Goal: Task Accomplishment & Management: Manage account settings

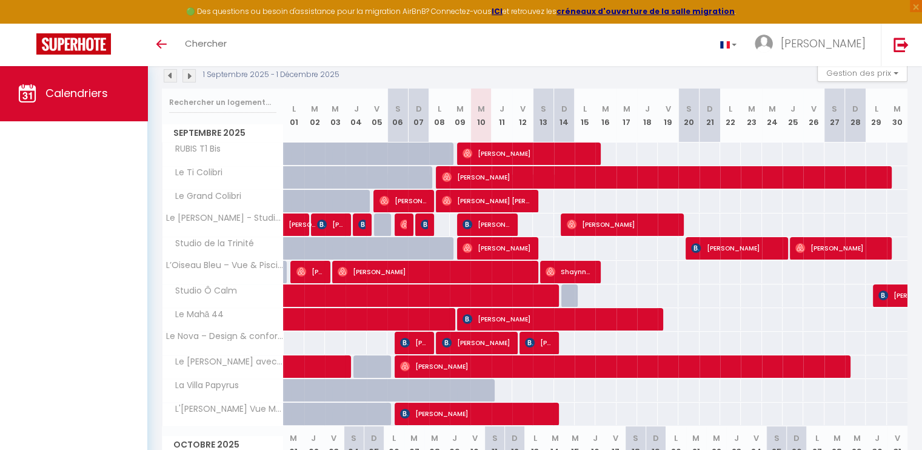
scroll to position [136, 0]
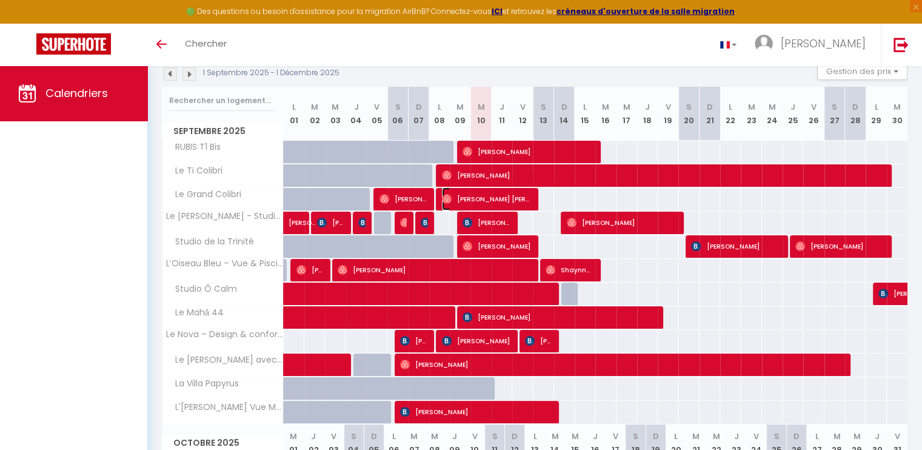
click at [513, 198] on span "[PERSON_NAME] [PERSON_NAME]" at bounding box center [486, 198] width 89 height 23
select select "OK"
select select "1"
select select "0"
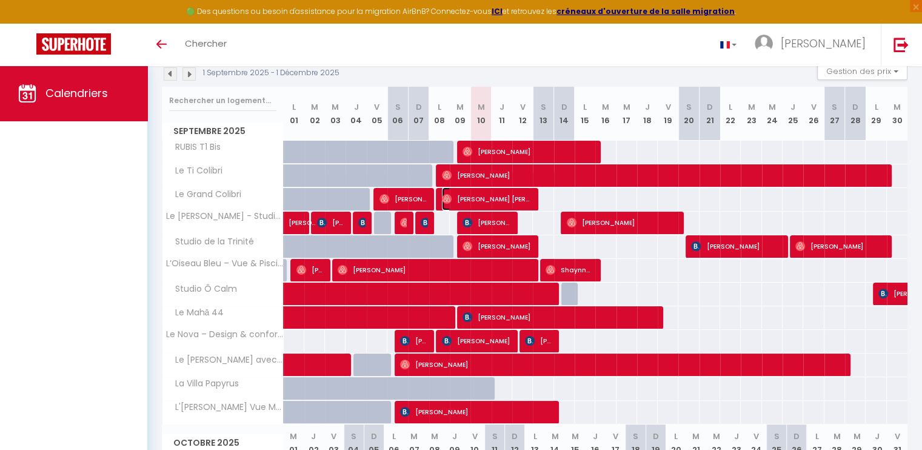
select select "1"
select select
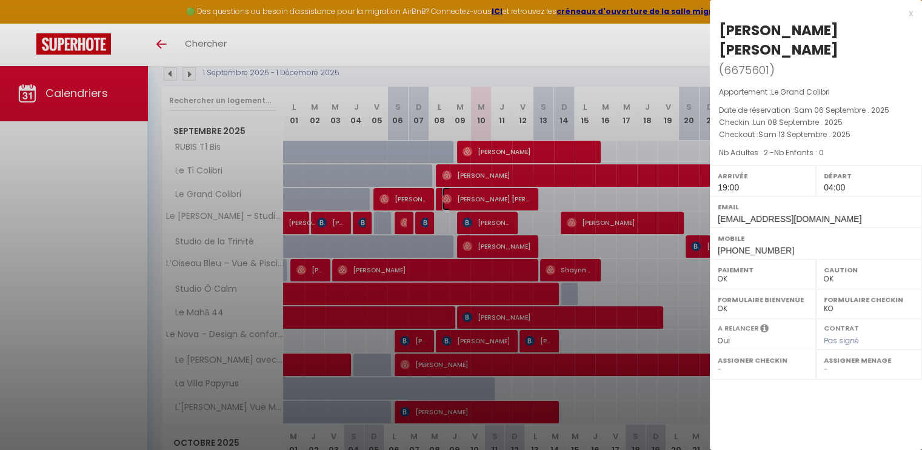
select select "12182"
click at [509, 221] on div at bounding box center [461, 225] width 922 height 450
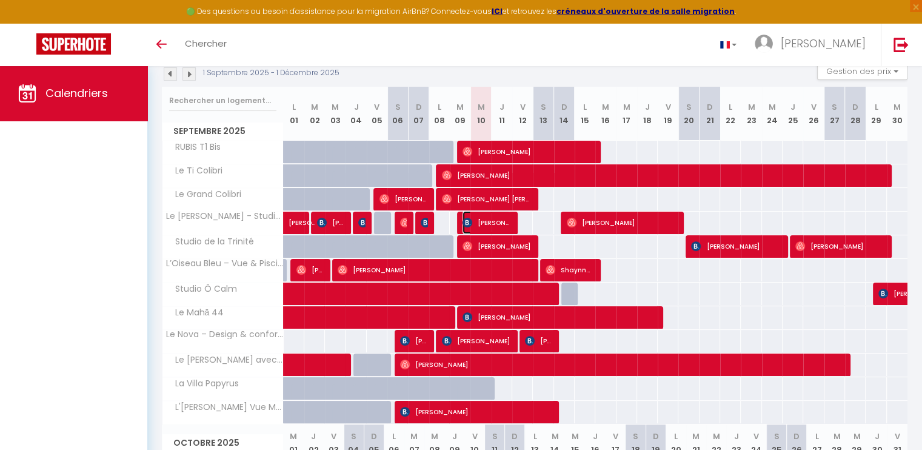
click at [509, 221] on span "[PERSON_NAME]" at bounding box center [486, 222] width 48 height 23
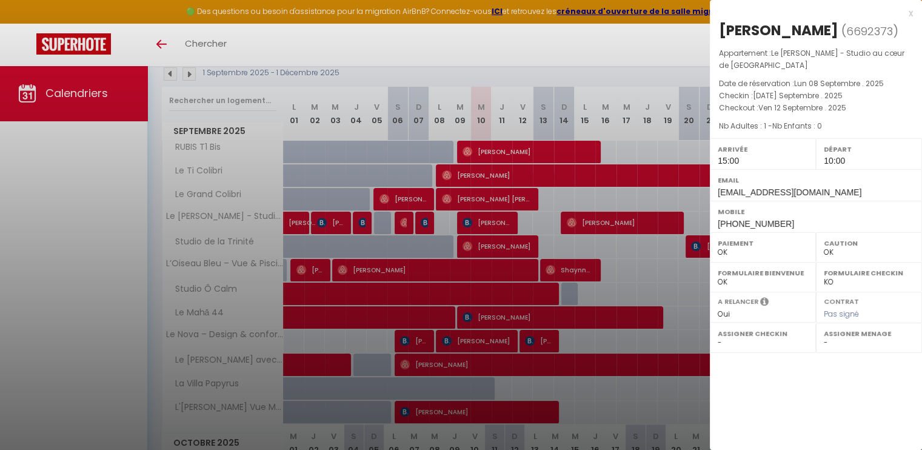
click at [534, 239] on div at bounding box center [461, 225] width 922 height 450
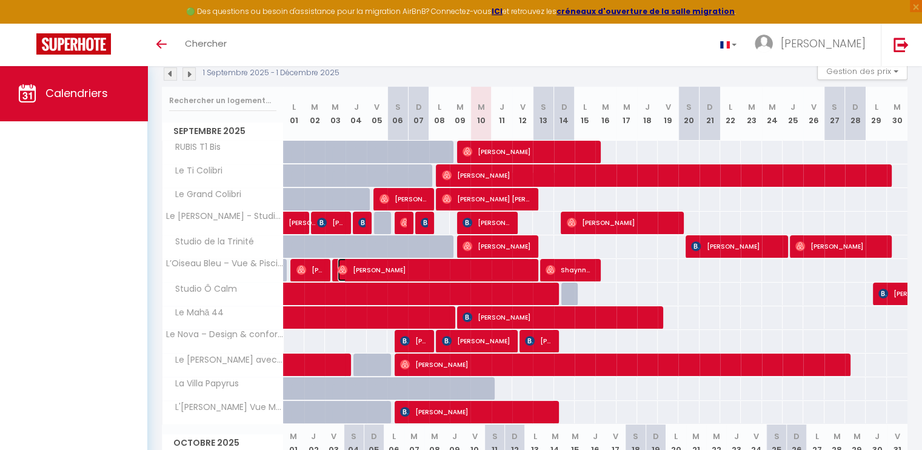
click at [521, 271] on span "[PERSON_NAME]" at bounding box center [434, 269] width 192 height 23
select select "12182"
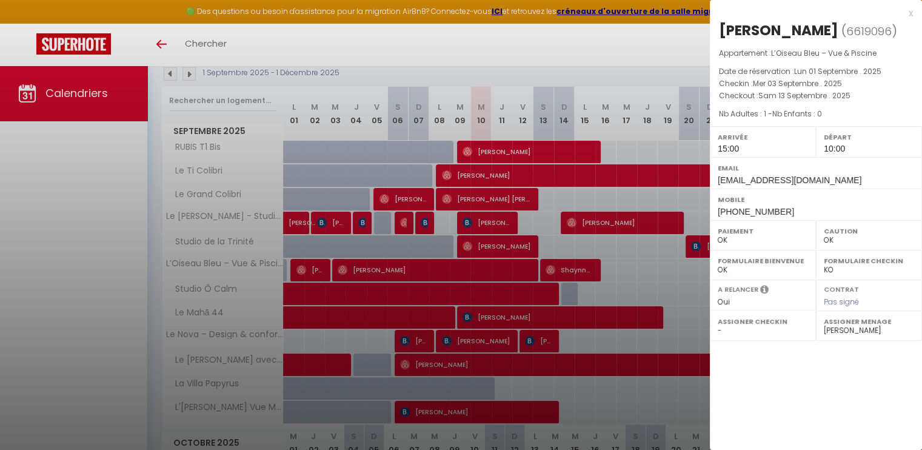
click at [510, 248] on div at bounding box center [461, 225] width 922 height 450
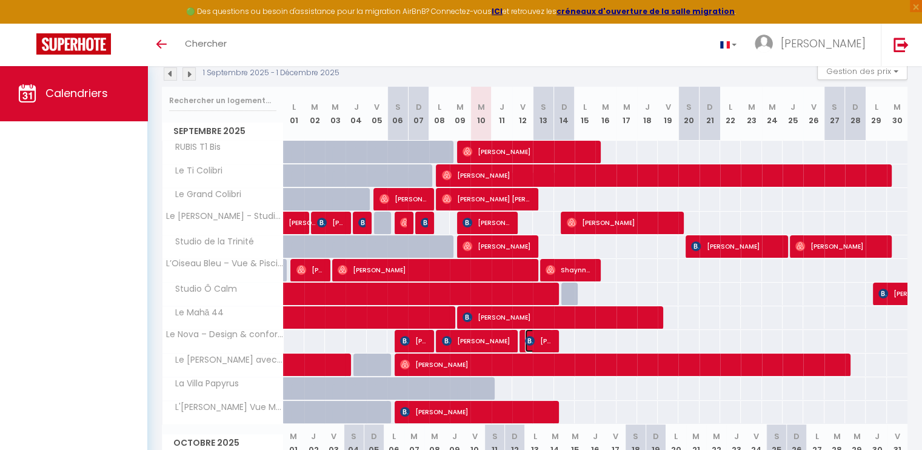
click at [547, 335] on span "[PERSON_NAME]" at bounding box center [538, 340] width 27 height 23
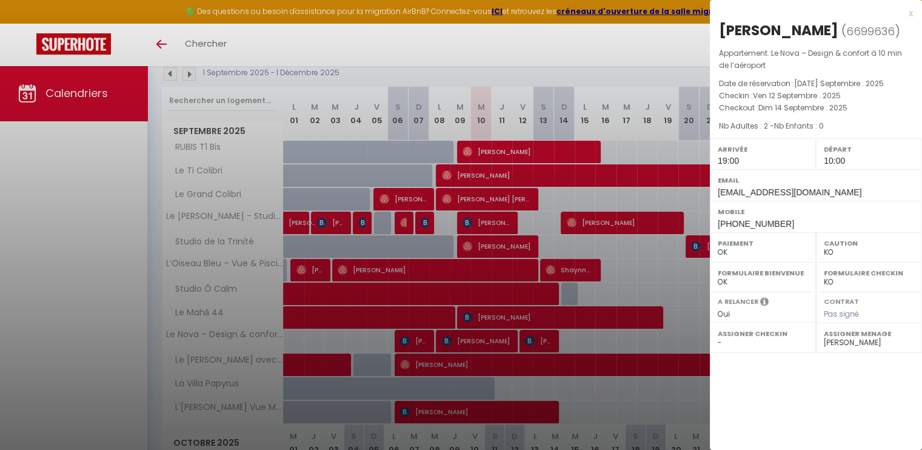
click at [436, 301] on div at bounding box center [461, 225] width 922 height 450
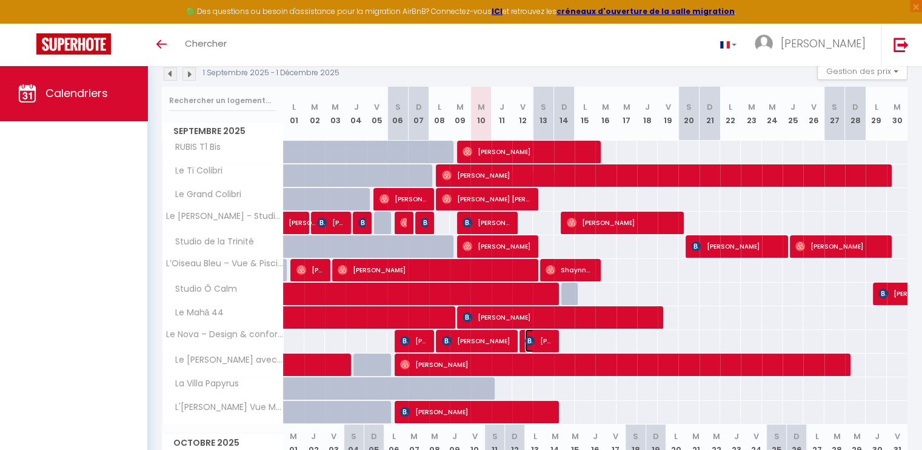
click at [541, 341] on span "[PERSON_NAME]" at bounding box center [538, 340] width 27 height 23
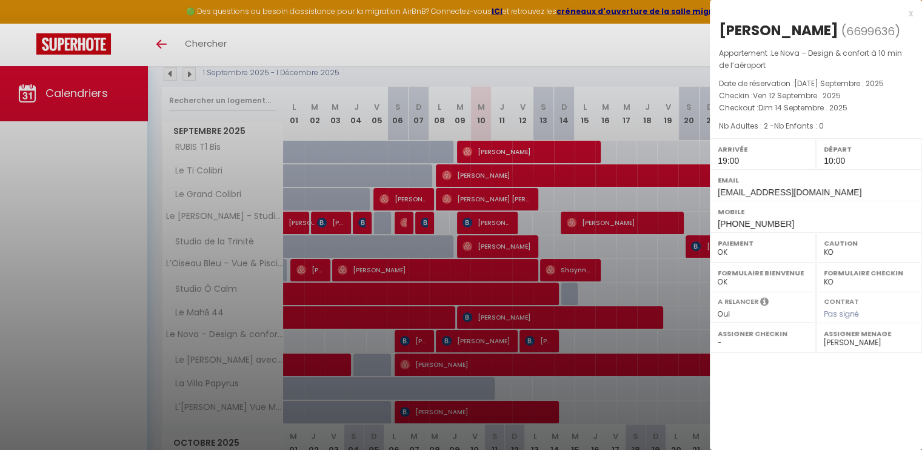
click at [541, 341] on div at bounding box center [461, 225] width 922 height 450
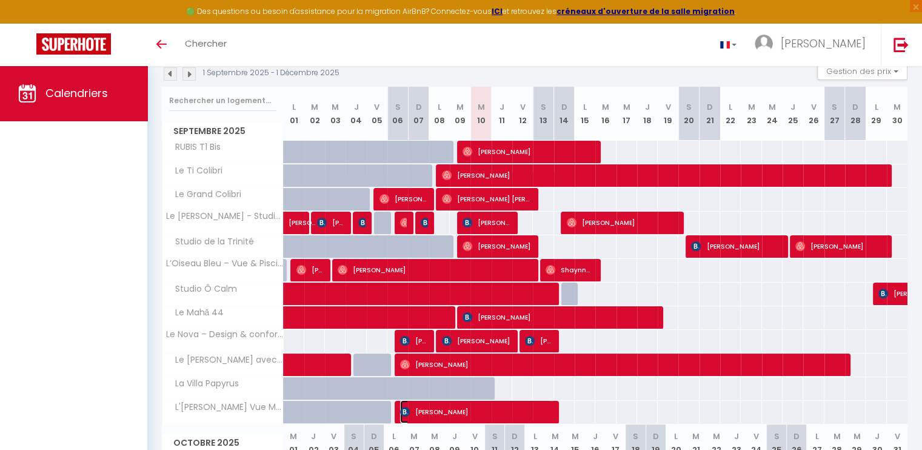
click at [535, 415] on span "[PERSON_NAME]" at bounding box center [475, 411] width 151 height 23
select select "OK"
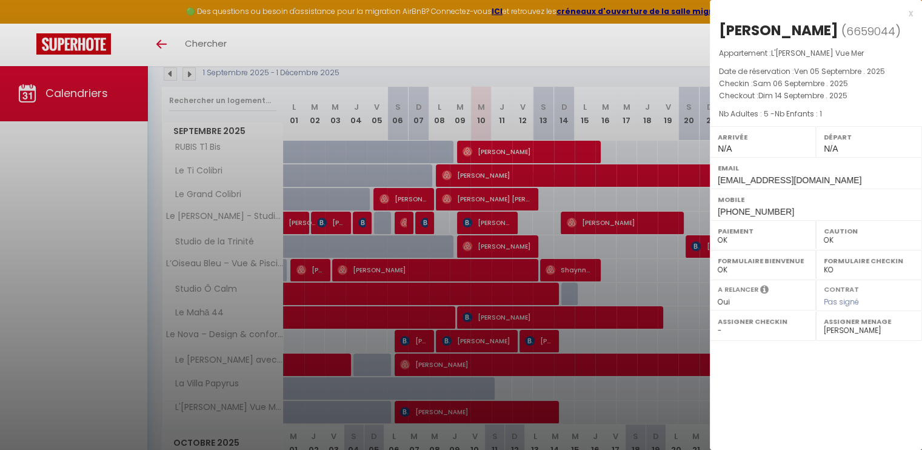
click at [552, 372] on div at bounding box center [461, 225] width 922 height 450
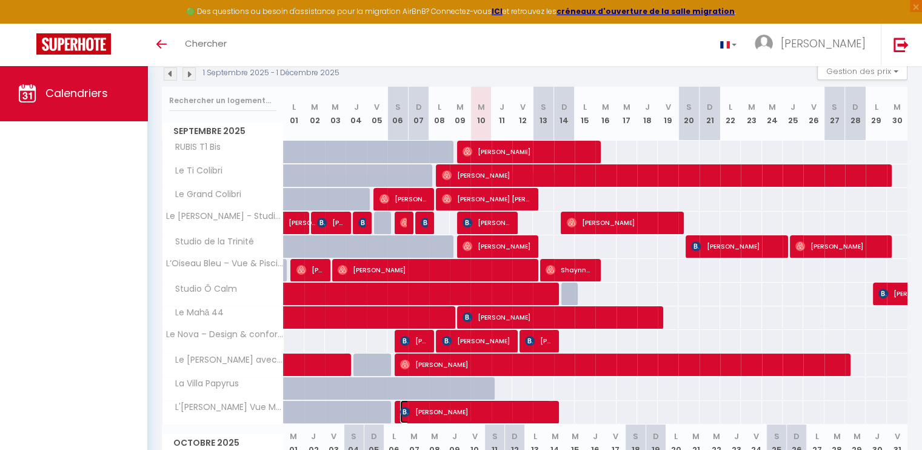
click at [527, 408] on span "[PERSON_NAME]" at bounding box center [475, 411] width 151 height 23
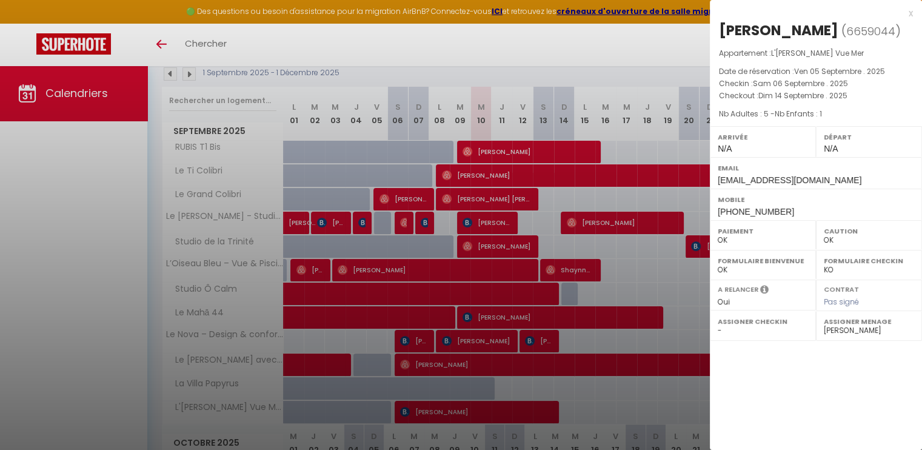
click at [82, 282] on div at bounding box center [461, 225] width 922 height 450
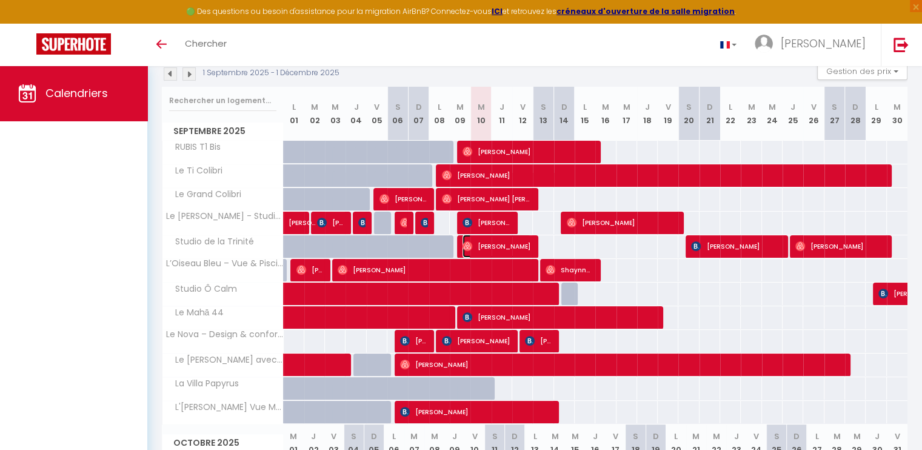
click at [519, 244] on span "[PERSON_NAME]" at bounding box center [496, 246] width 68 height 23
select select "1"
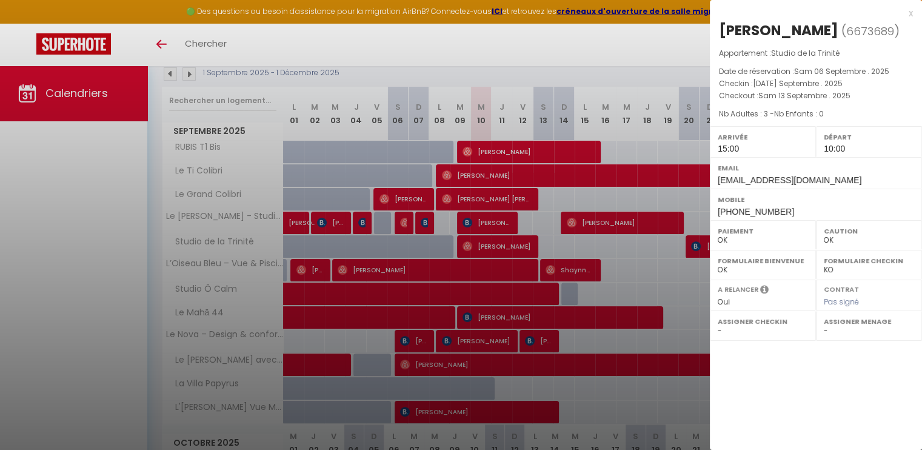
click at [519, 198] on div at bounding box center [461, 225] width 922 height 450
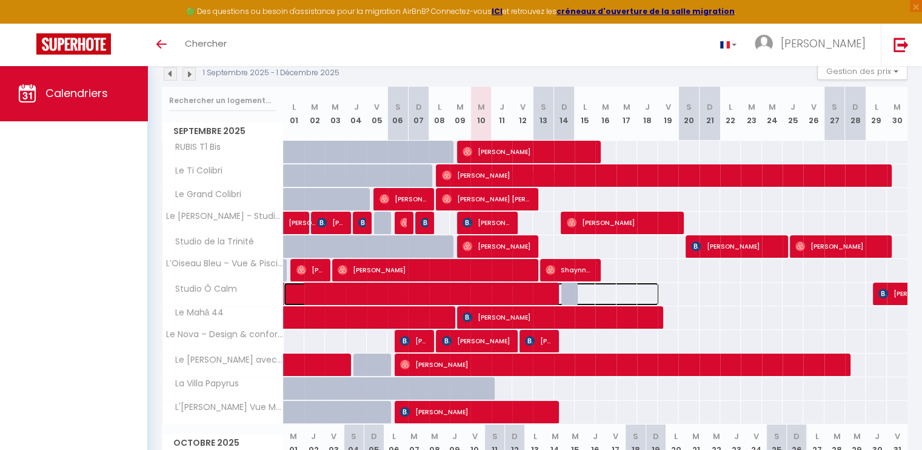
click at [550, 291] on span at bounding box center [477, 293] width 362 height 23
select select "12182"
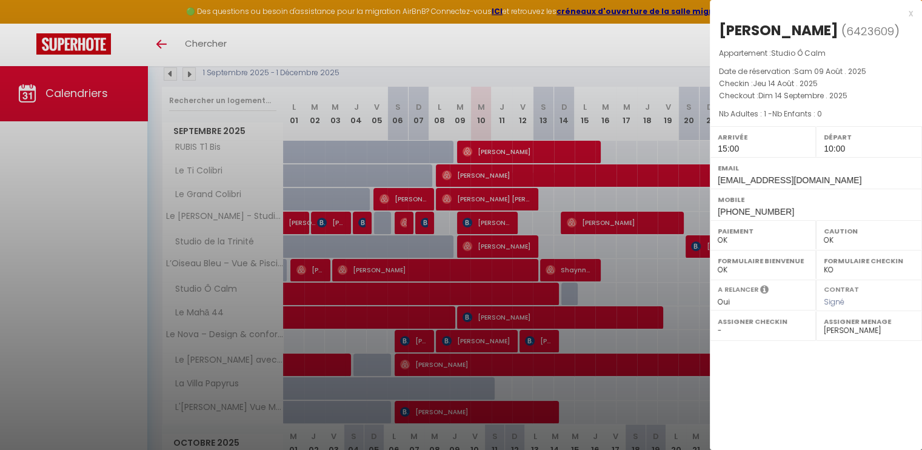
drag, startPoint x: 828, startPoint y: 149, endPoint x: 838, endPoint y: 150, distance: 9.7
click at [836, 150] on span "10:00" at bounding box center [833, 149] width 21 height 10
click at [538, 276] on div at bounding box center [461, 225] width 922 height 450
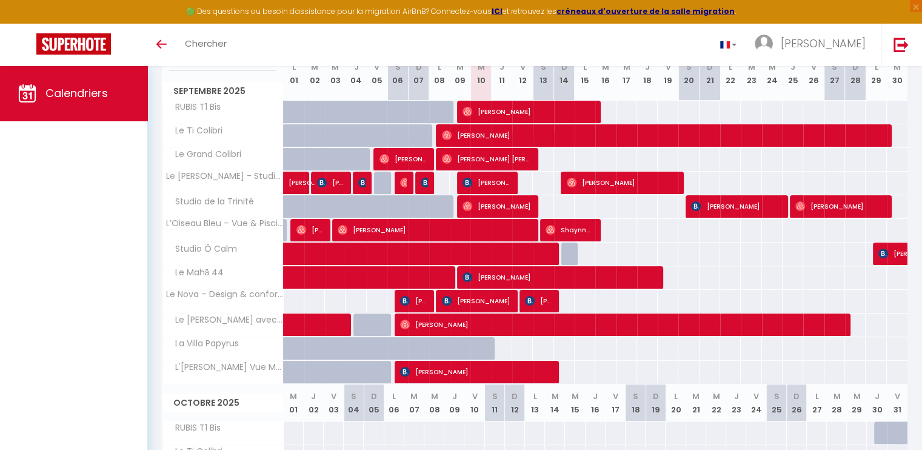
scroll to position [171, 0]
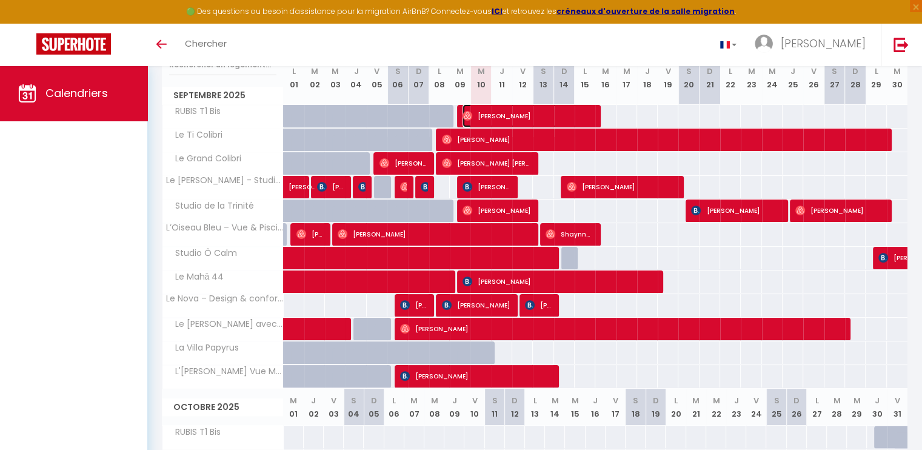
click at [482, 113] on span "[PERSON_NAME]" at bounding box center [527, 115] width 130 height 23
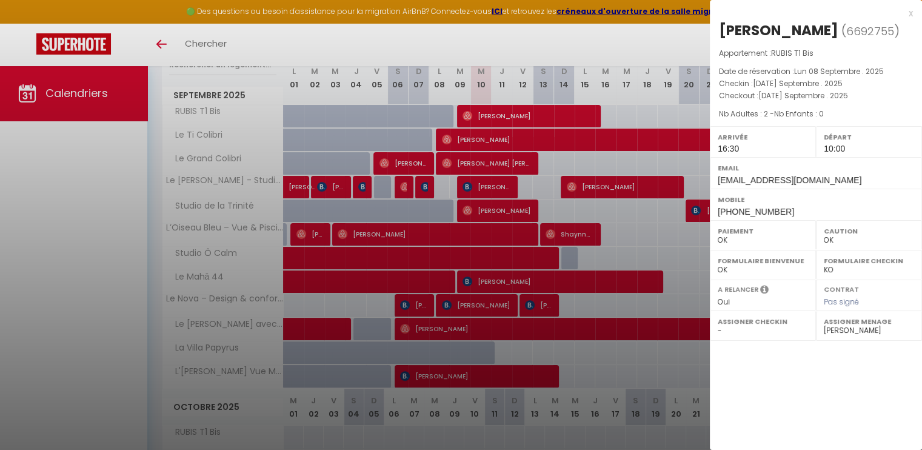
click at [560, 84] on div at bounding box center [461, 225] width 922 height 450
checkbox input "false"
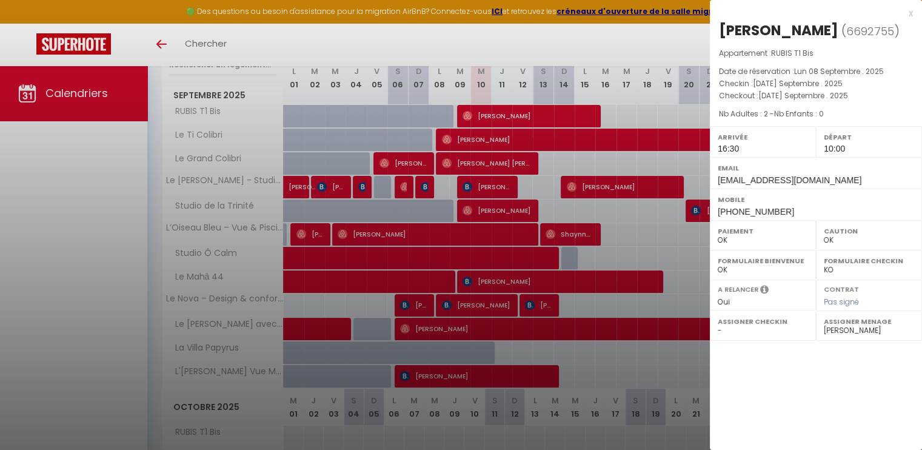
checkbox input "false"
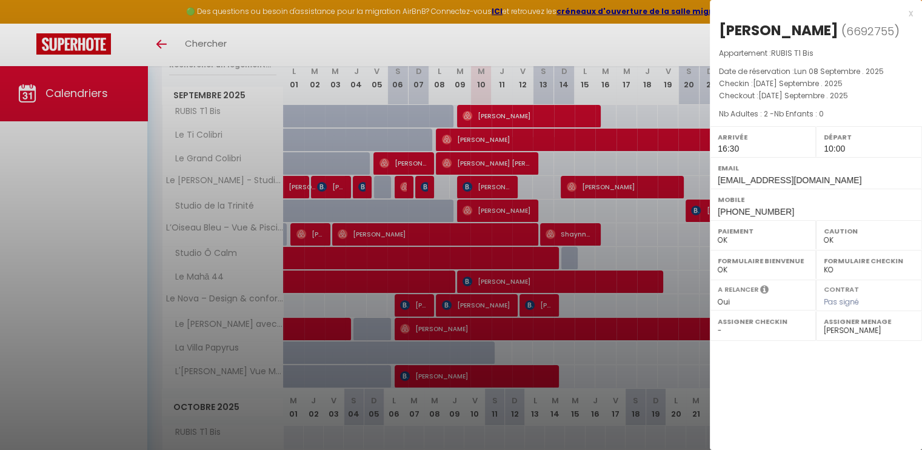
checkbox input "false"
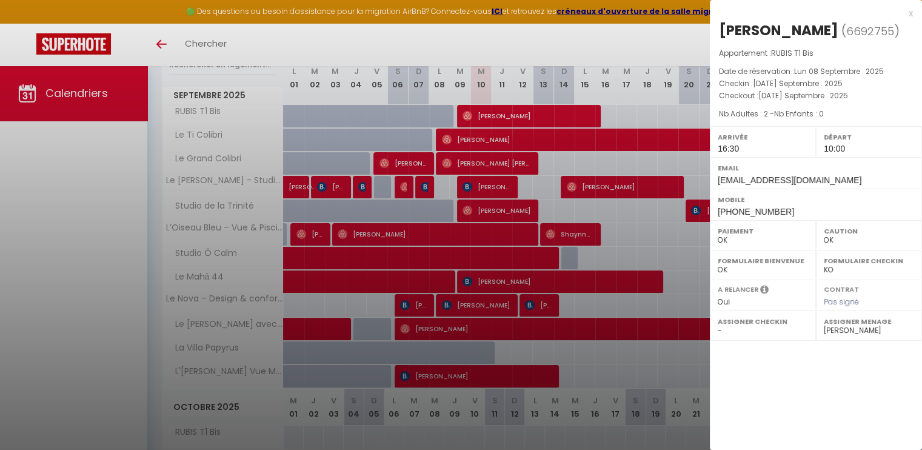
checkbox input "false"
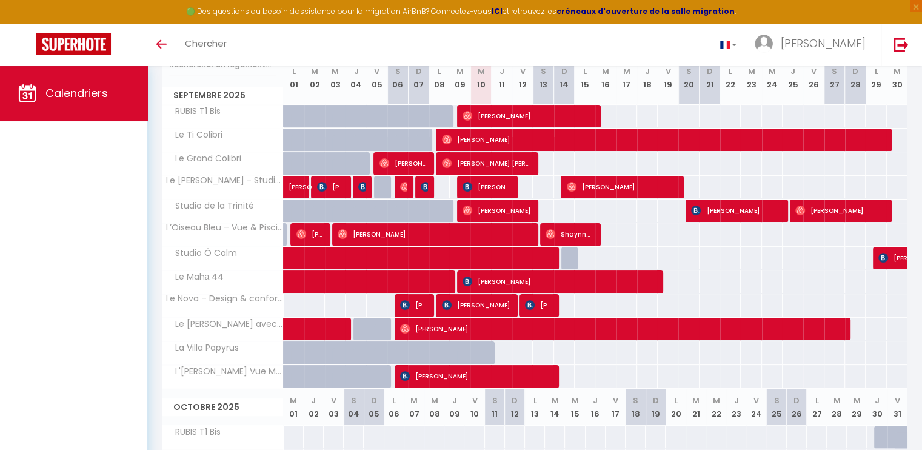
scroll to position [0, 0]
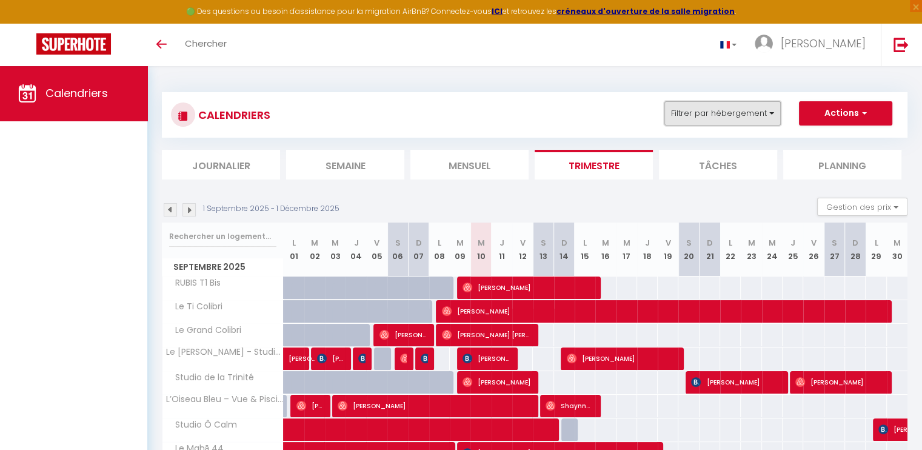
click at [754, 115] on button "Filtrer par hébergement" at bounding box center [722, 113] width 116 height 24
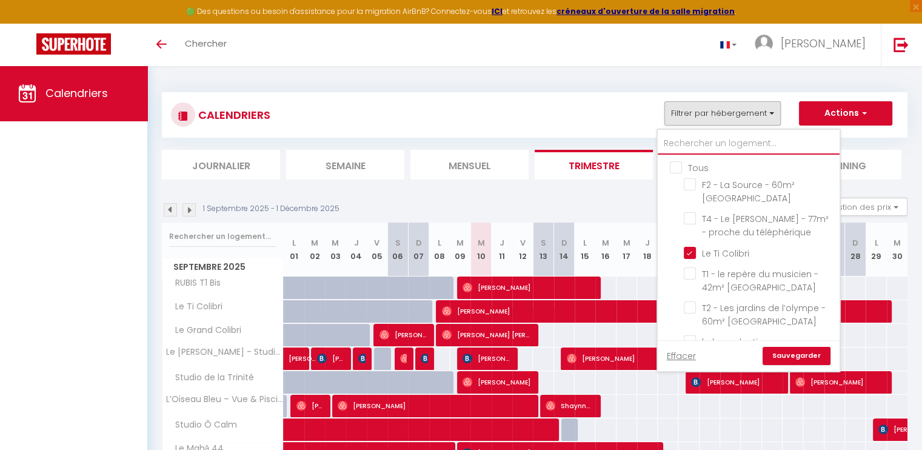
click at [719, 144] on input "text" at bounding box center [748, 144] width 182 height 22
type input "re"
checkbox input "false"
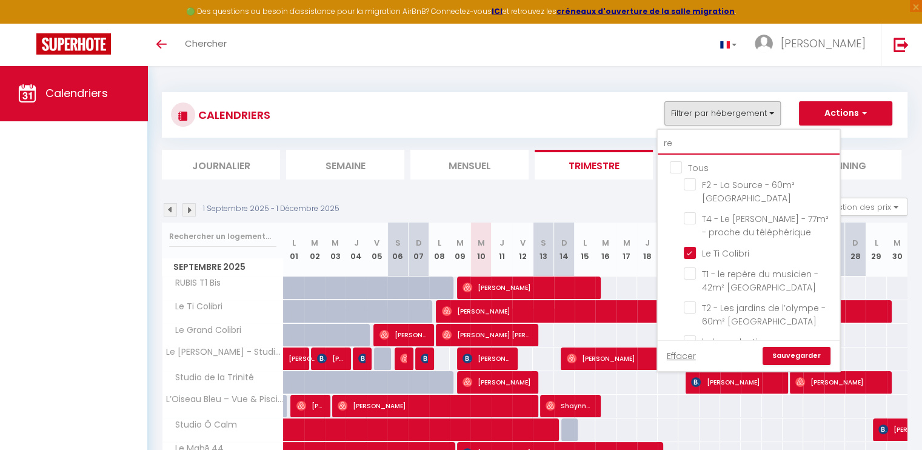
checkbox input "false"
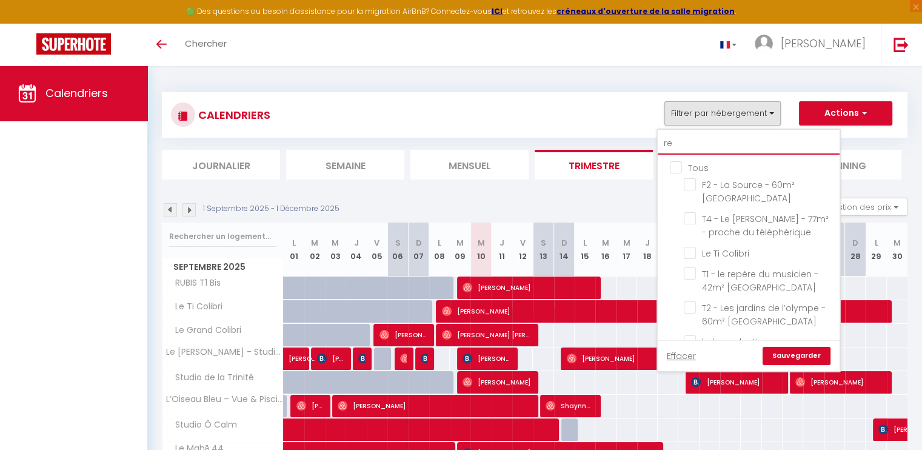
checkbox input "false"
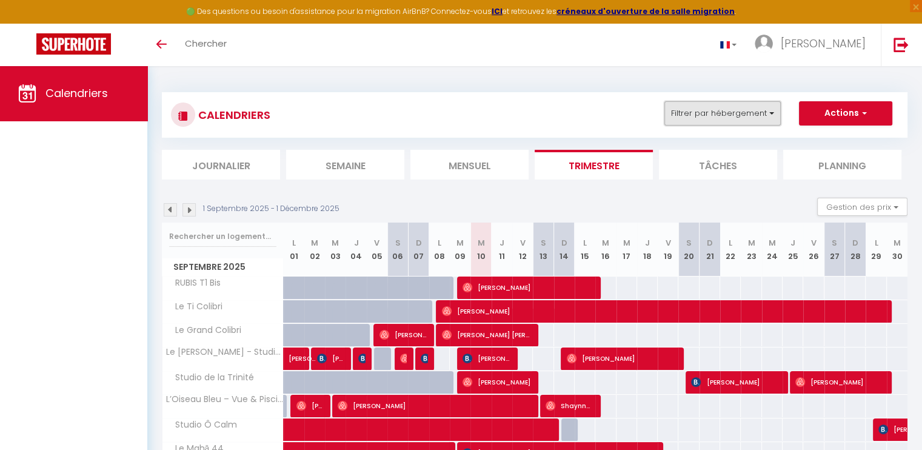
click at [763, 109] on button "Filtrer par hébergement" at bounding box center [722, 113] width 116 height 24
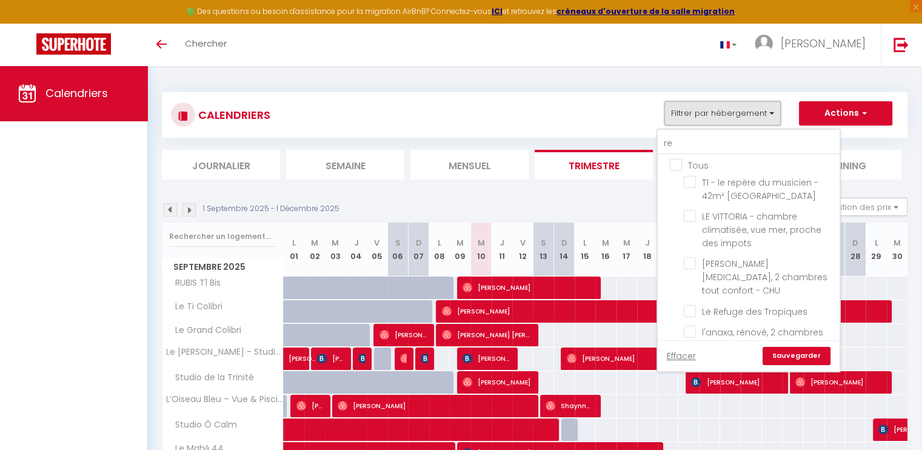
scroll to position [9, 0]
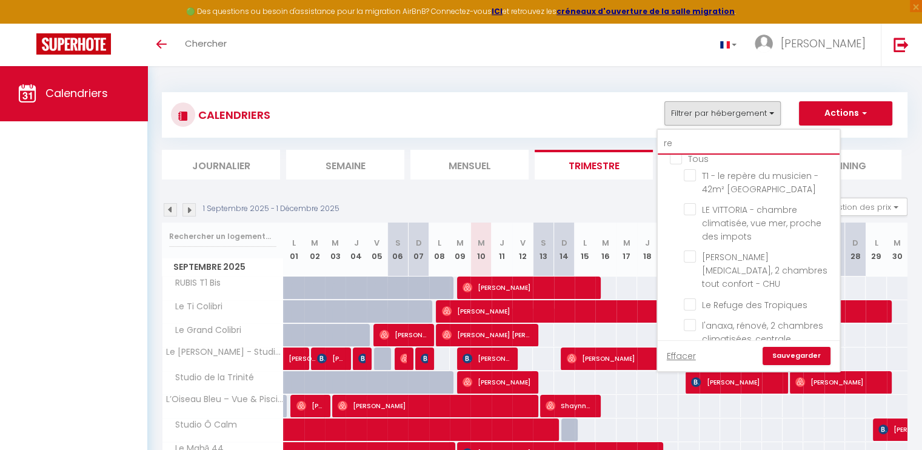
click at [708, 144] on input "re" at bounding box center [748, 144] width 182 height 22
type input "r"
checkbox input "false"
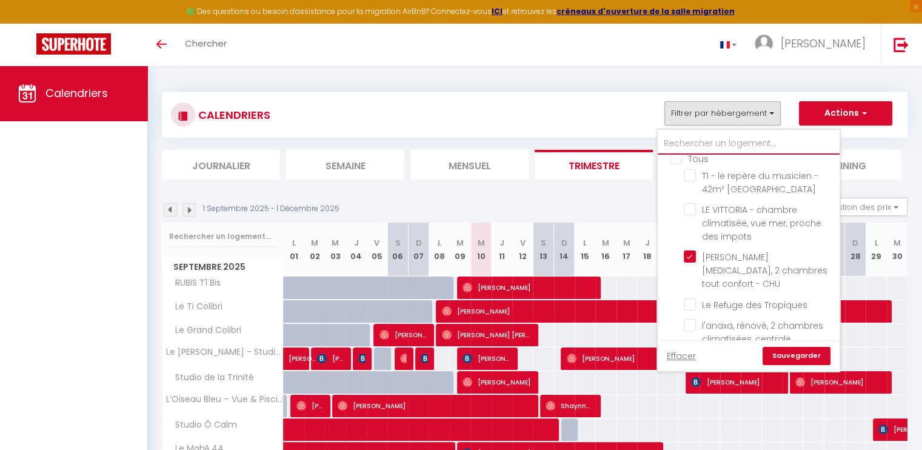
checkbox input "true"
checkbox input "false"
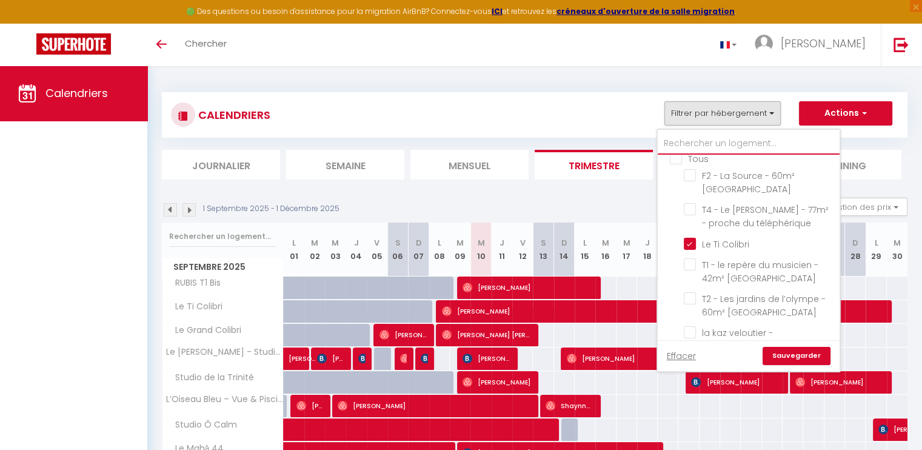
checkbox input "false"
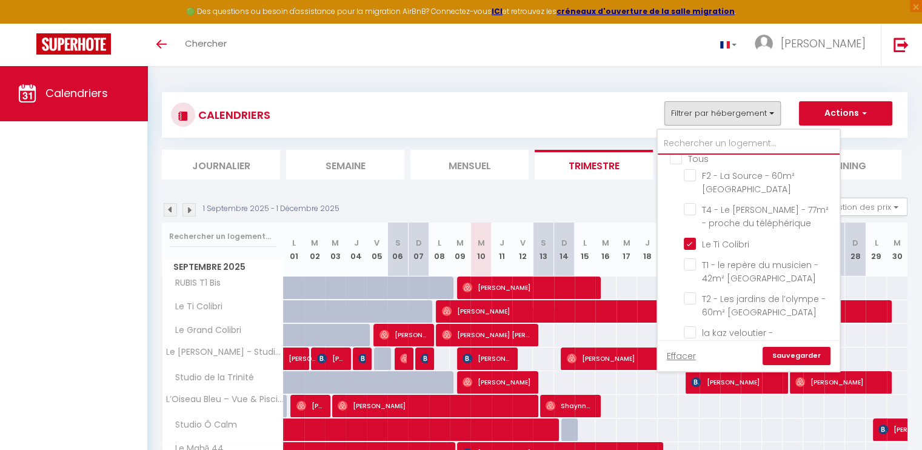
checkbox input "false"
checkbox input "true"
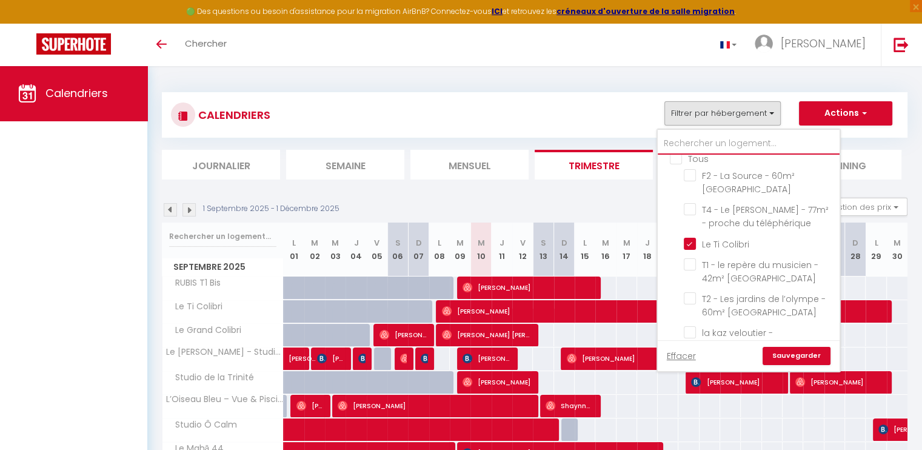
checkbox input "false"
checkbox input "true"
checkbox input "false"
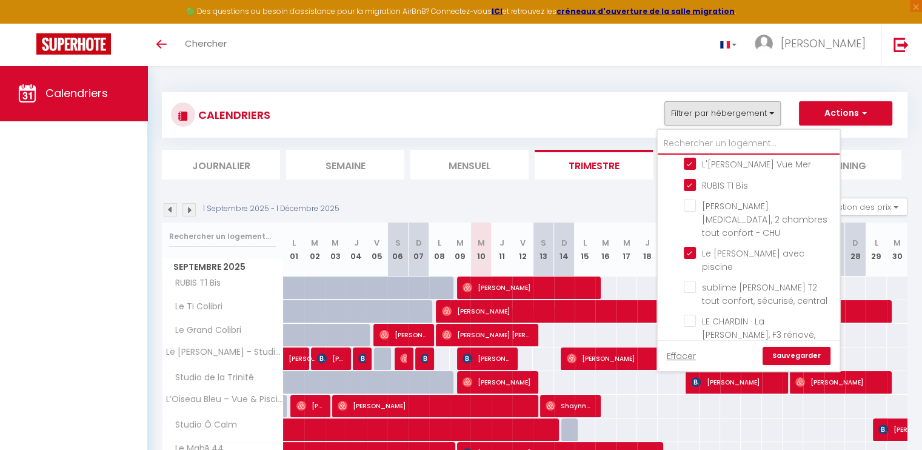
scroll to position [407, 0]
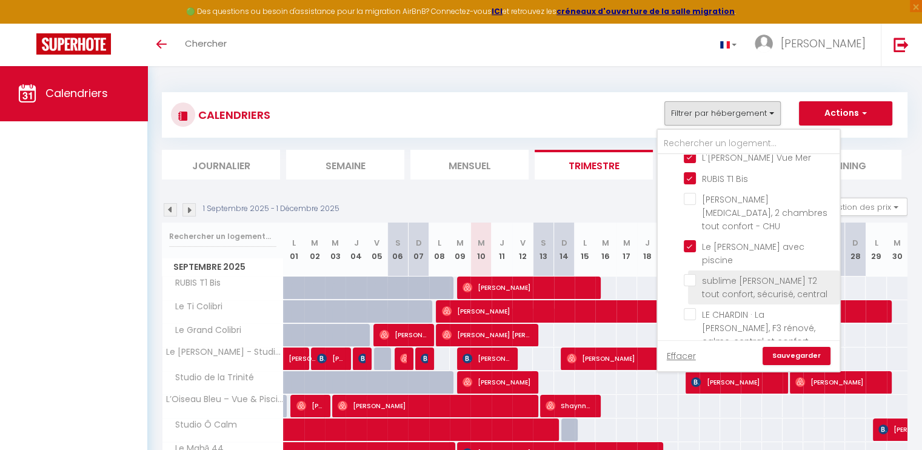
click at [690, 274] on input "sublime [PERSON_NAME] T2 tout confort, sécurisé, central" at bounding box center [759, 280] width 151 height 12
checkbox input "true"
checkbox input "false"
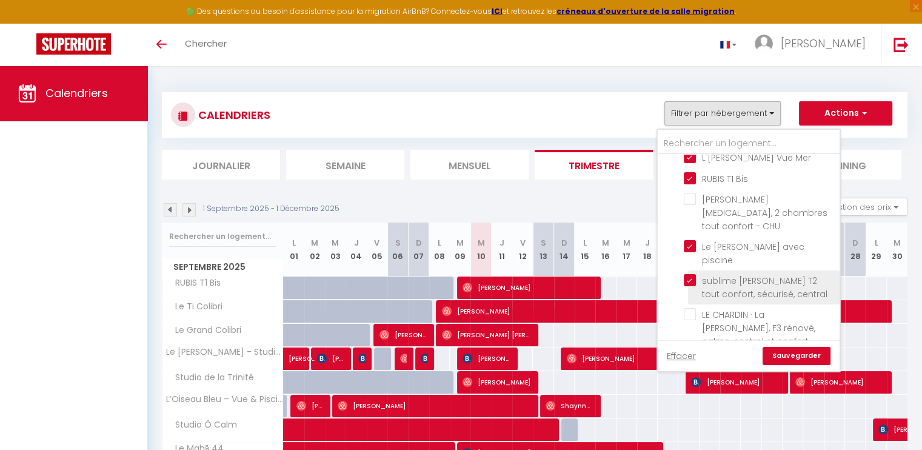
checkbox input "false"
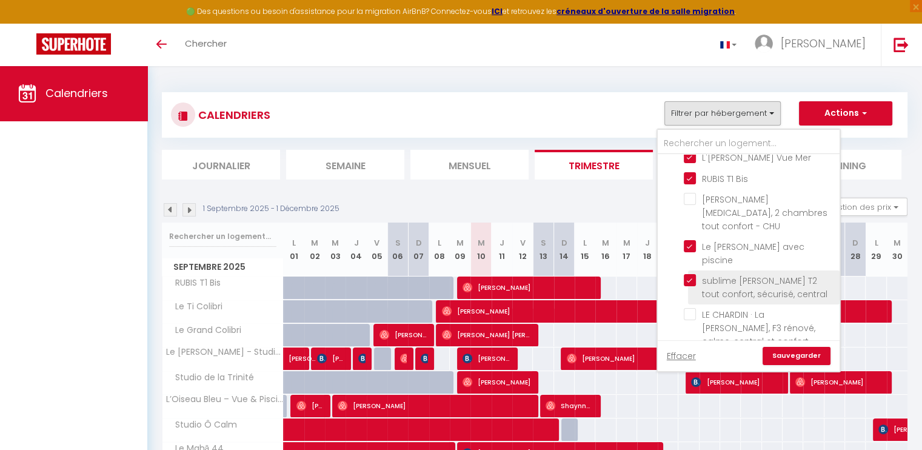
checkbox input "false"
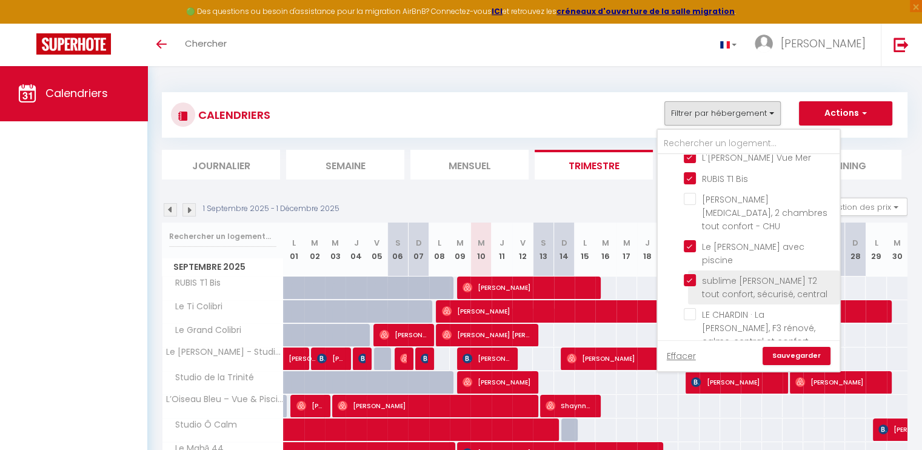
checkbox input "false"
click at [788, 353] on link "Sauvegarder" at bounding box center [796, 356] width 68 height 18
